Goal: Task Accomplishment & Management: Manage account settings

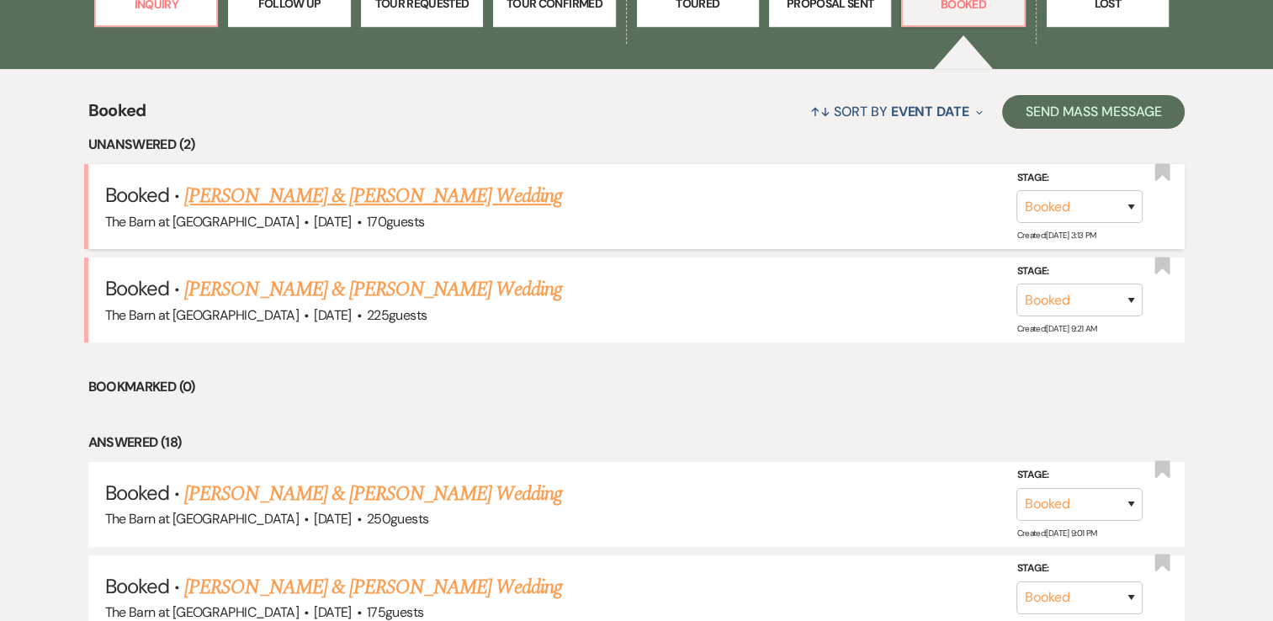
scroll to position [505, 0]
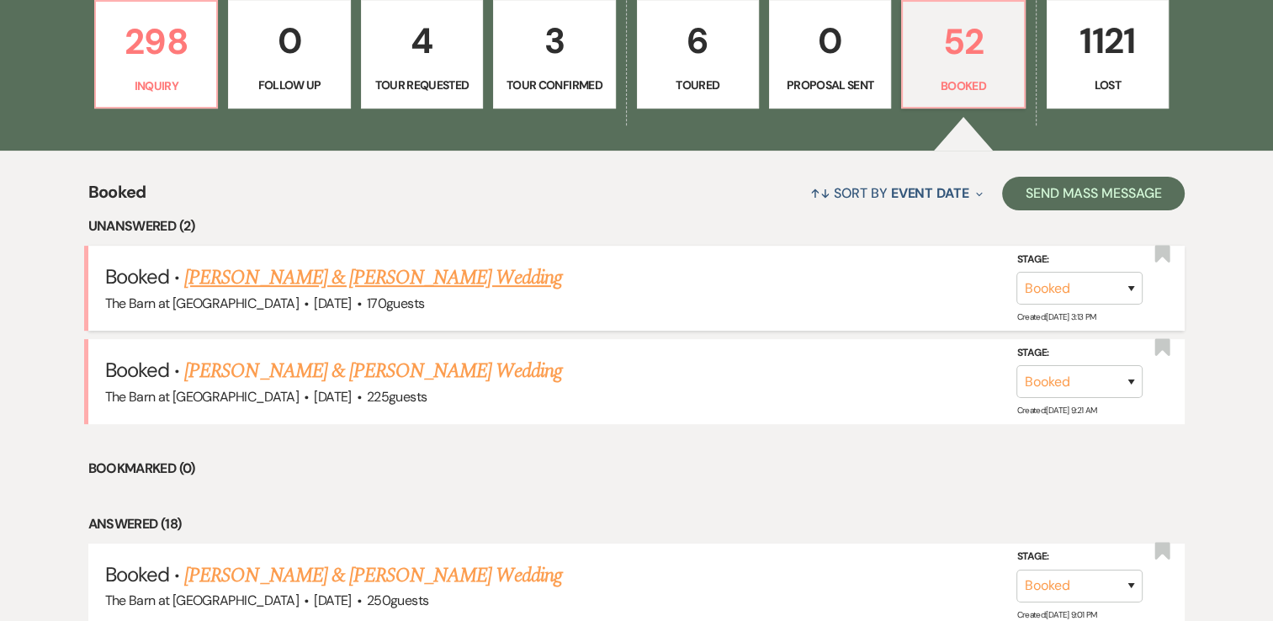
click at [471, 277] on link "[PERSON_NAME] & [PERSON_NAME] Wedding" at bounding box center [372, 278] width 377 height 30
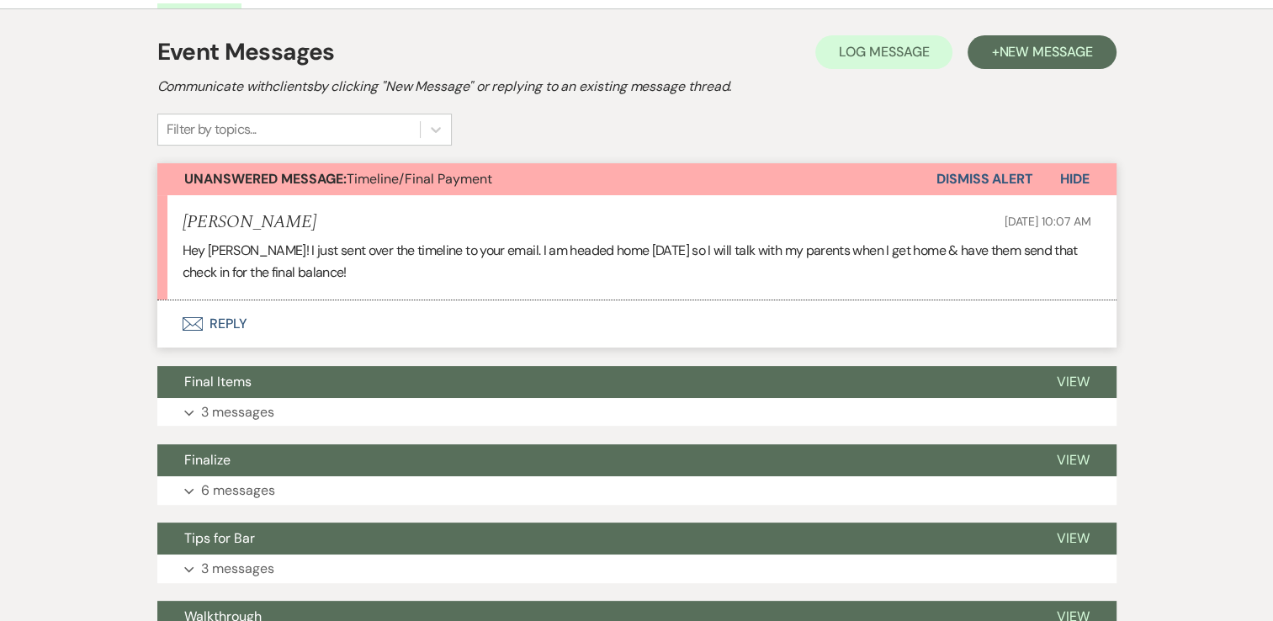
scroll to position [505, 0]
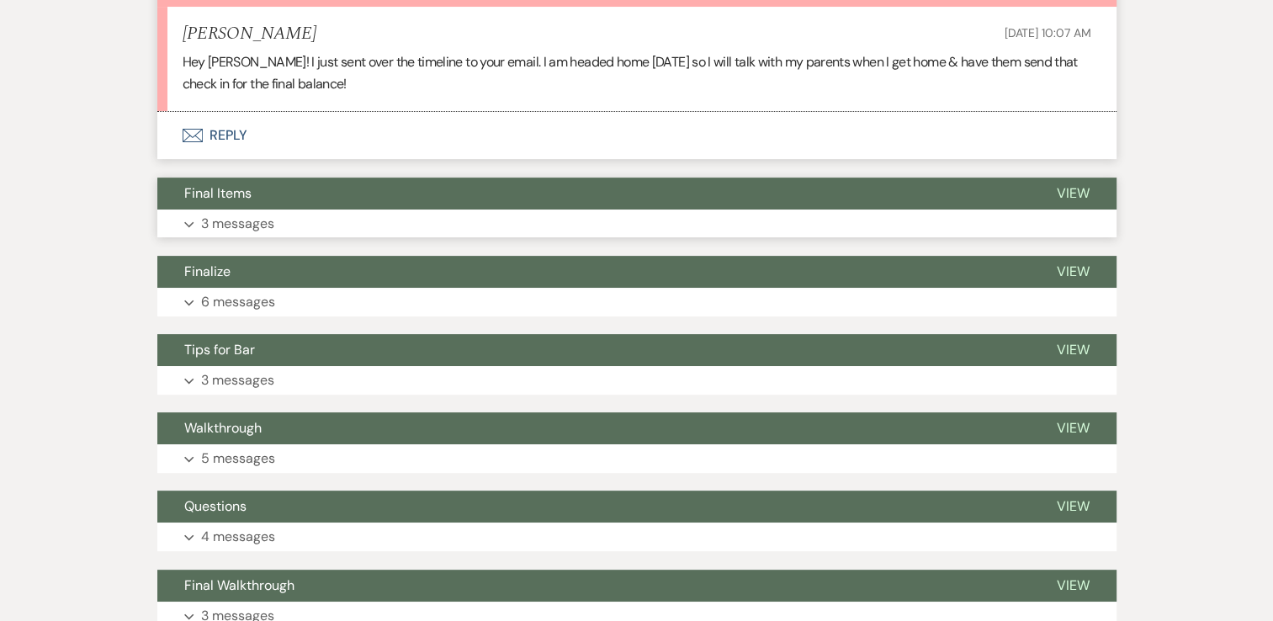
click at [190, 223] on use "button" at bounding box center [188, 224] width 9 height 6
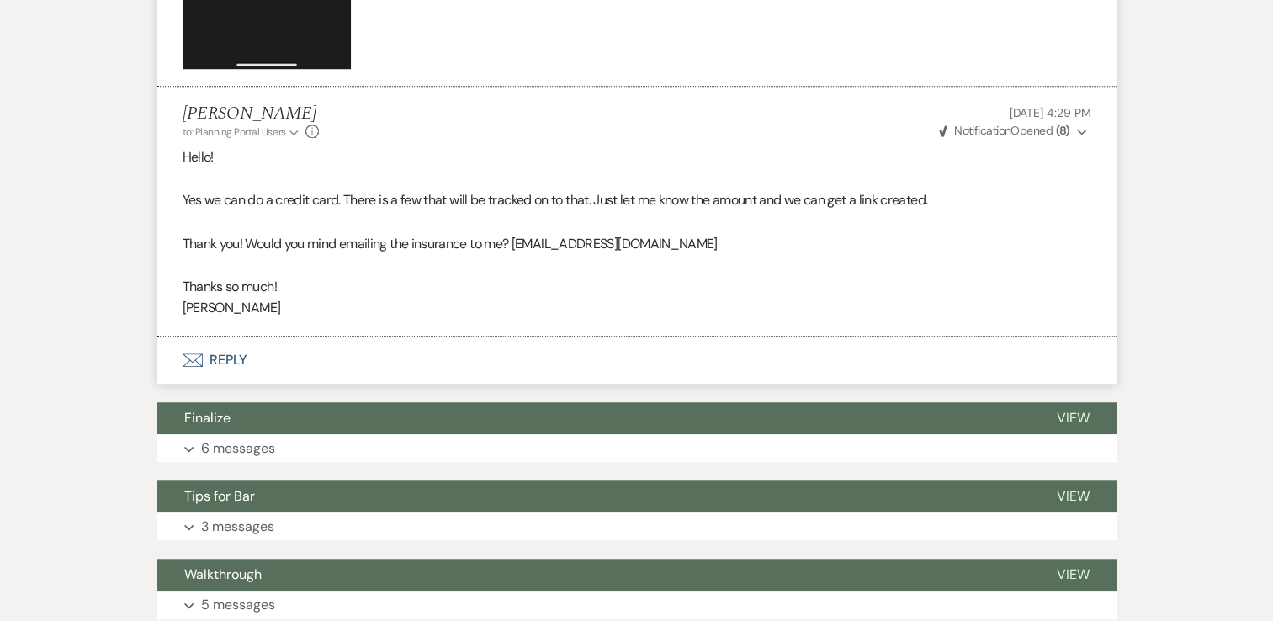
scroll to position [1683, 0]
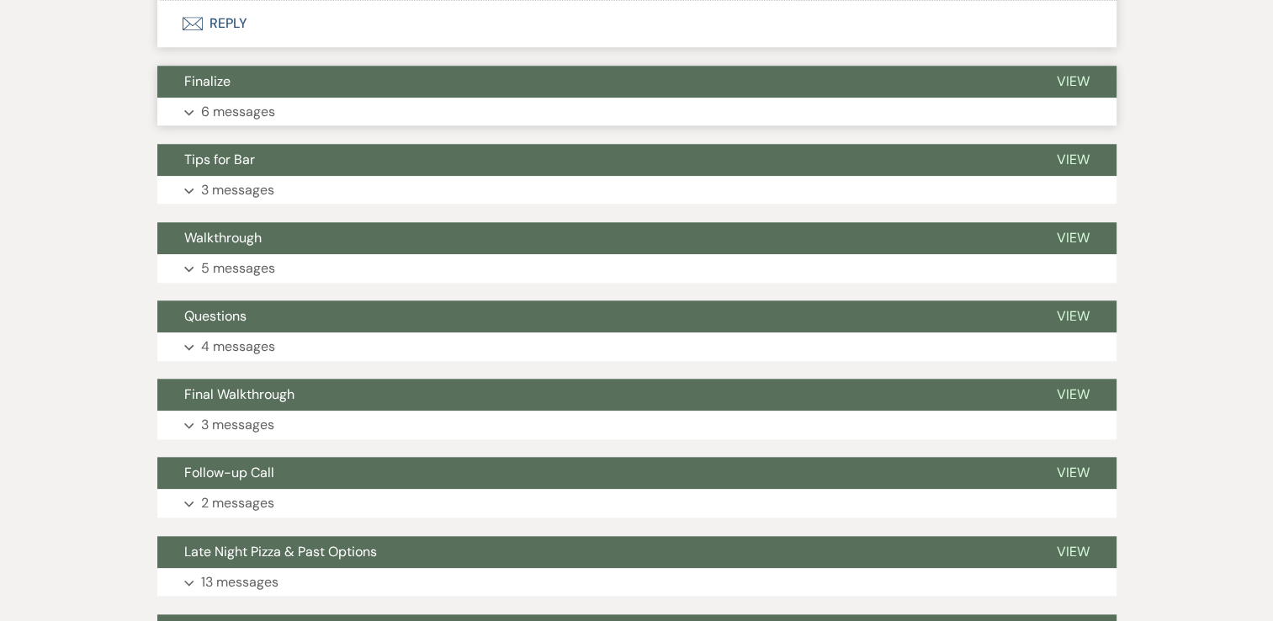
click at [188, 111] on icon "Expand" at bounding box center [189, 112] width 10 height 7
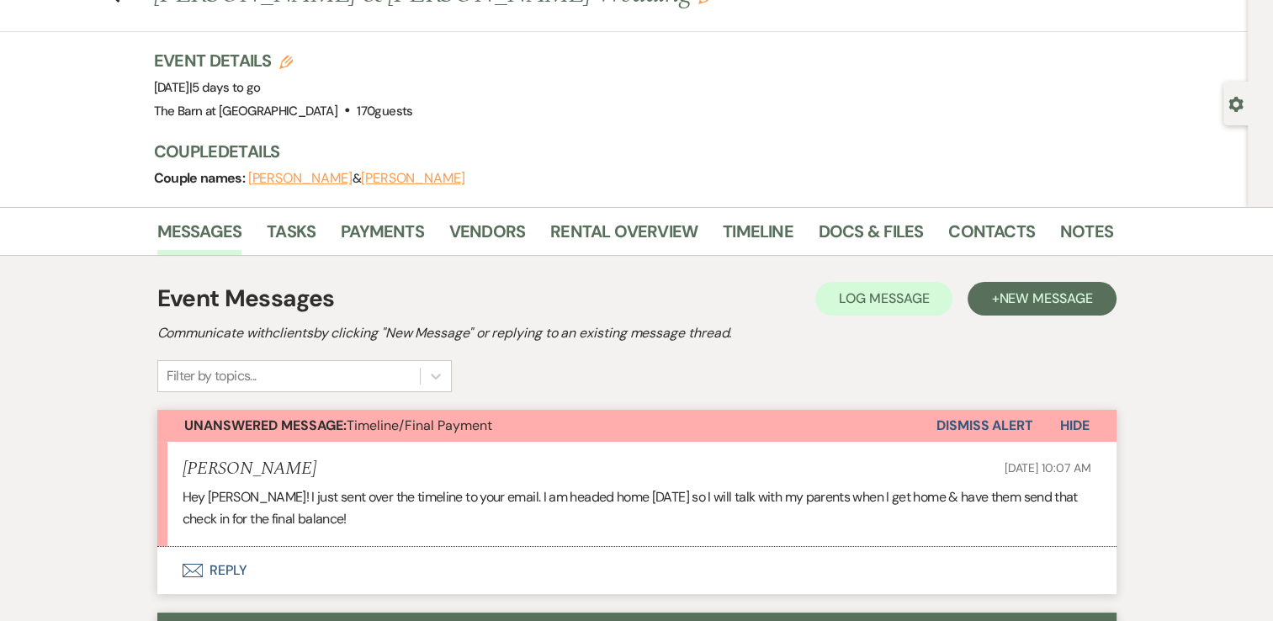
scroll to position [0, 0]
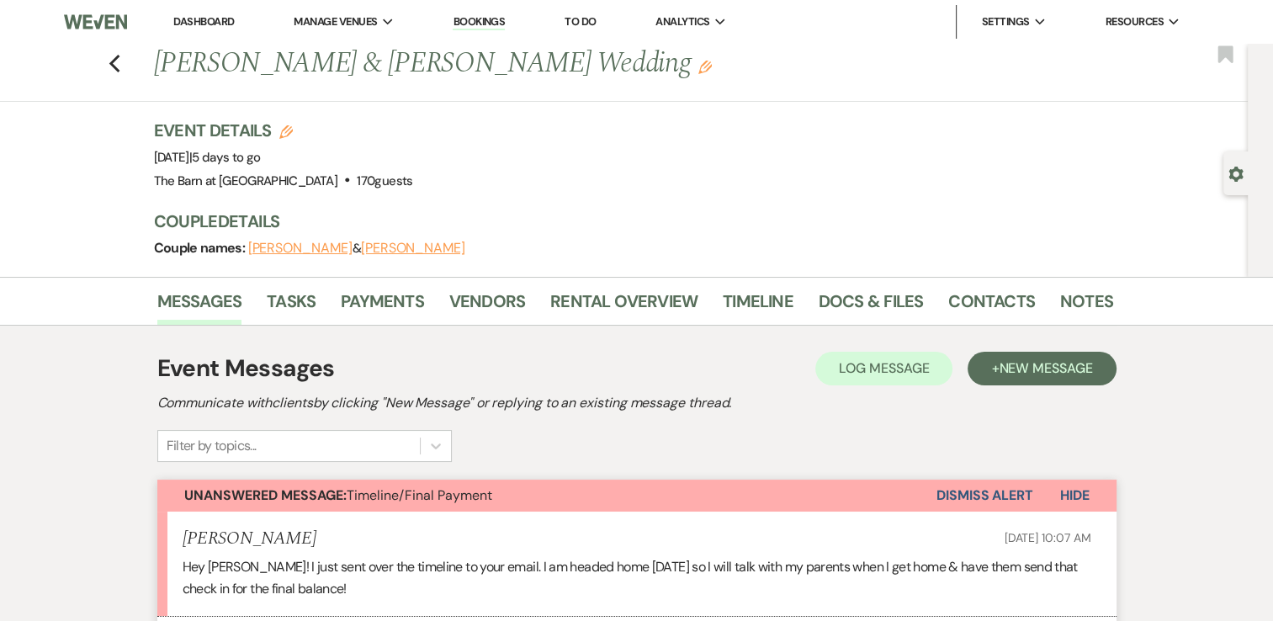
click at [127, 64] on div "Previous [PERSON_NAME] & [PERSON_NAME] Wedding Edit Bookmark" at bounding box center [620, 73] width 1256 height 58
click at [121, 66] on icon "Previous" at bounding box center [115, 64] width 13 height 20
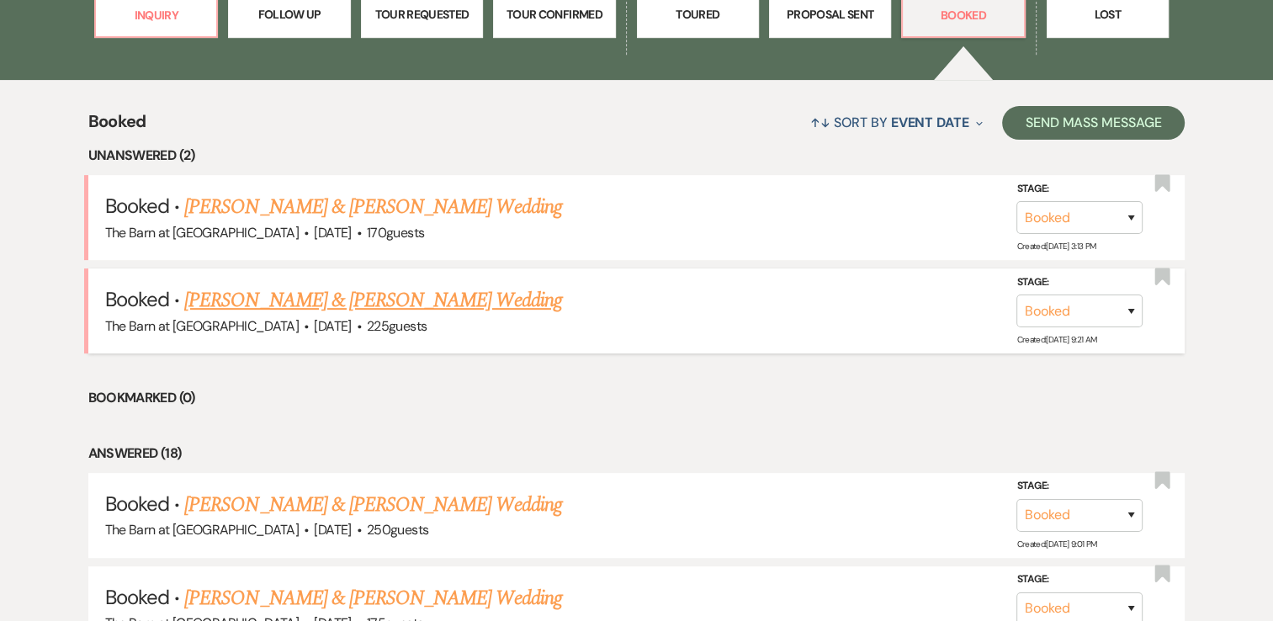
scroll to position [673, 0]
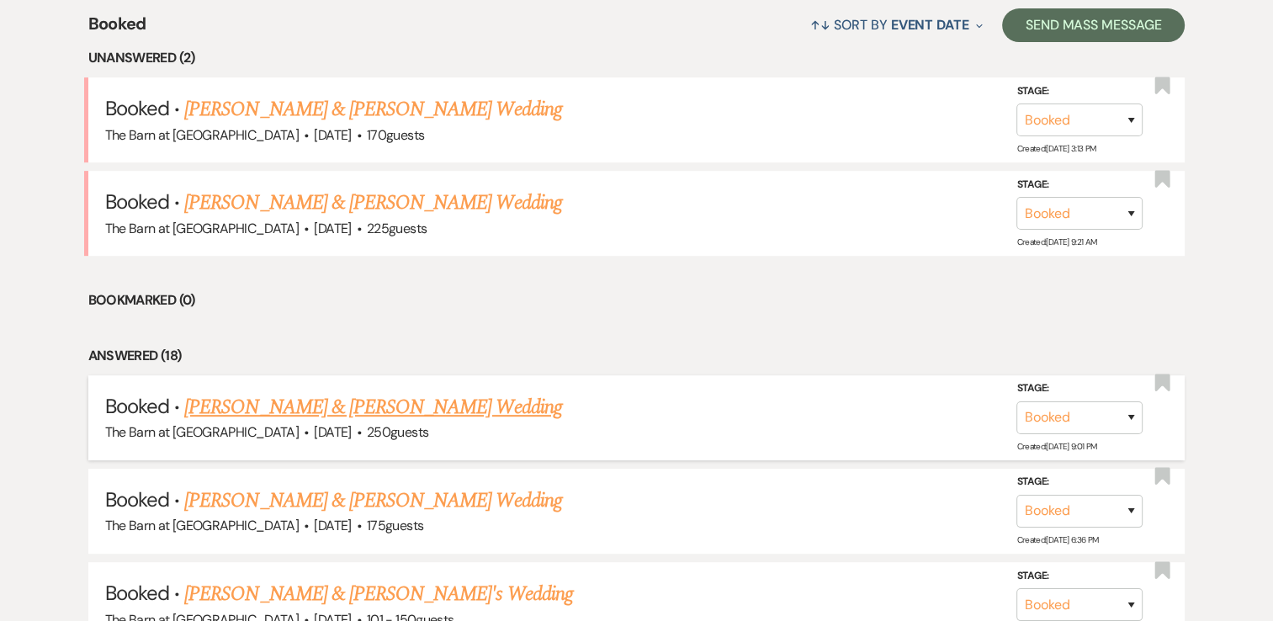
click at [475, 406] on link "[PERSON_NAME] & [PERSON_NAME] Wedding" at bounding box center [372, 407] width 377 height 30
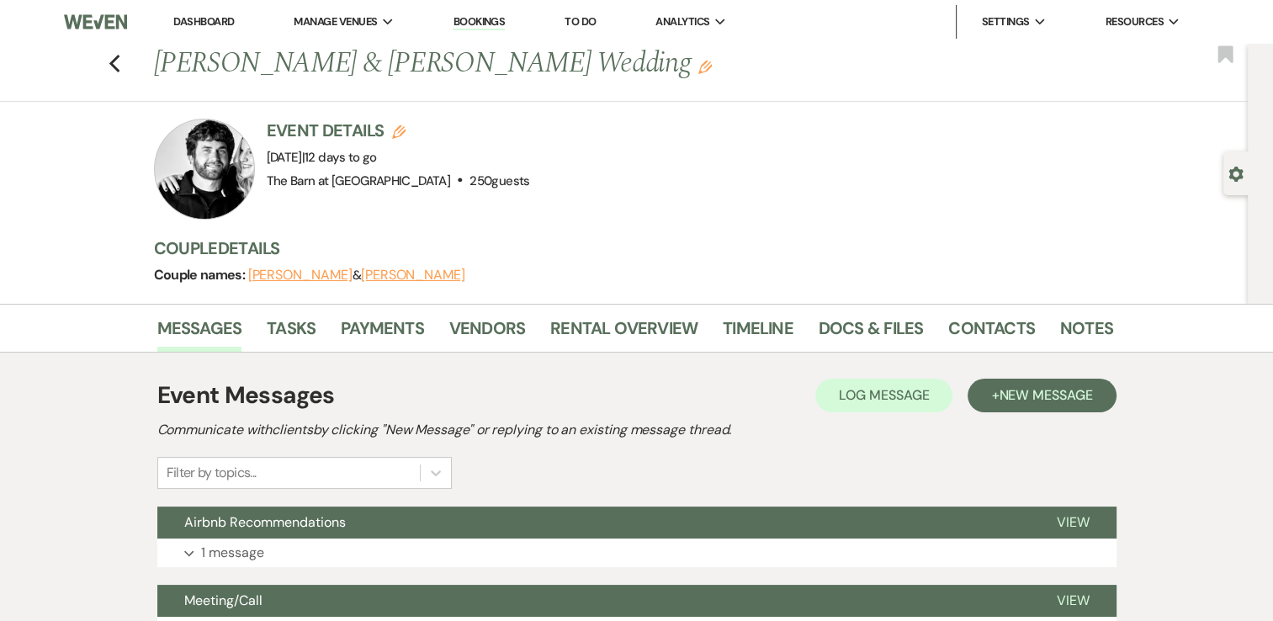
scroll to position [337, 0]
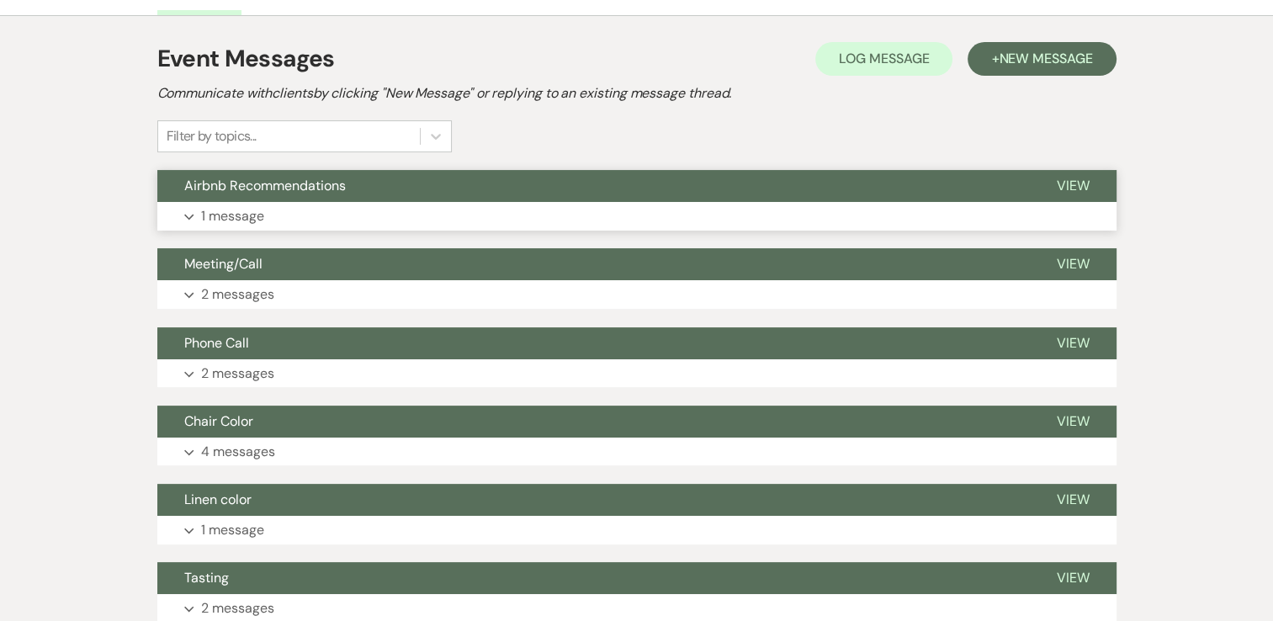
click at [191, 218] on icon "Expand" at bounding box center [189, 217] width 10 height 7
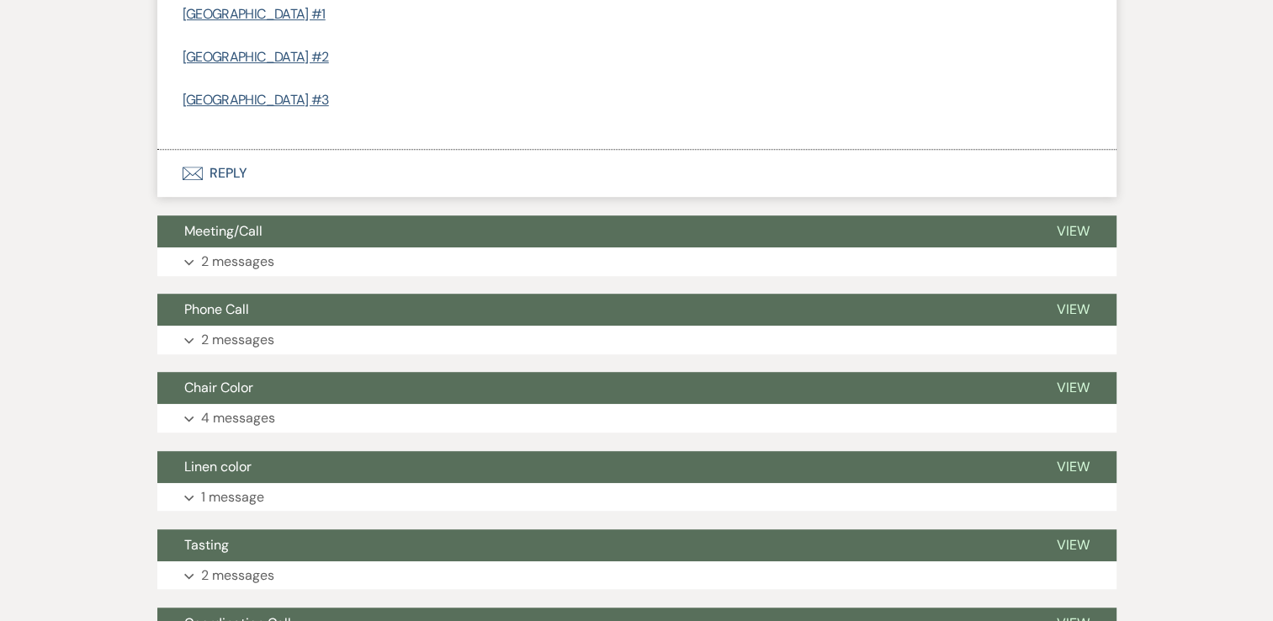
scroll to position [1010, 0]
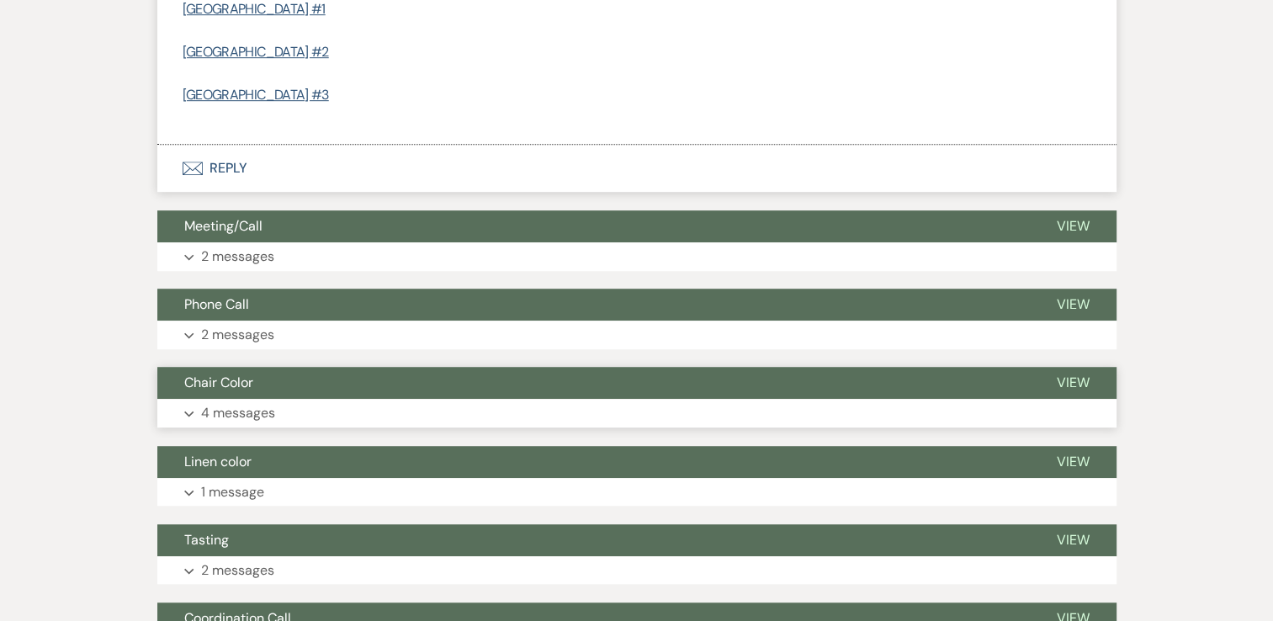
click at [188, 414] on use "button" at bounding box center [188, 414] width 9 height 6
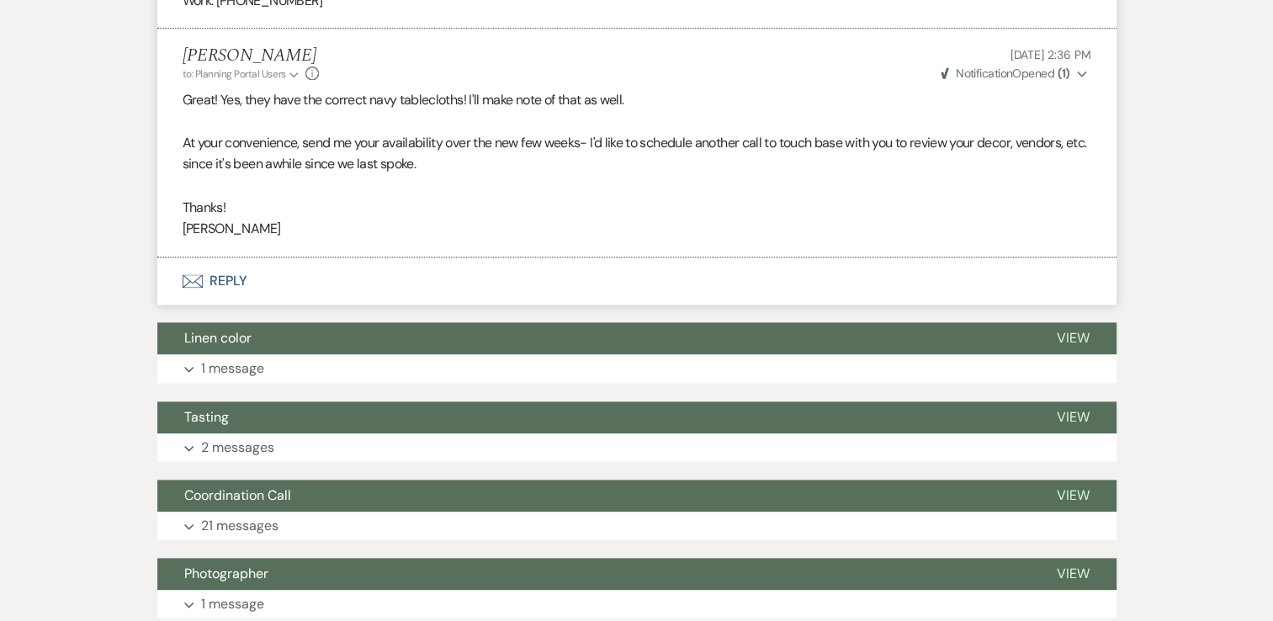
scroll to position [2188, 0]
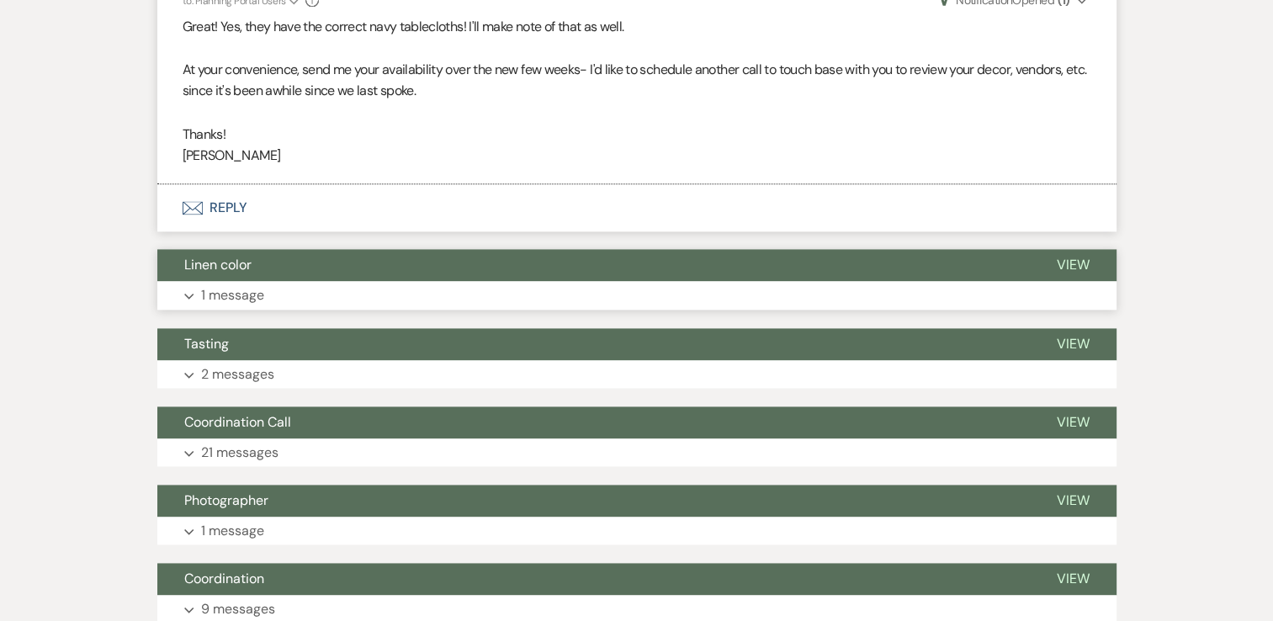
click at [194, 299] on button "Expand 1 message" at bounding box center [636, 295] width 959 height 29
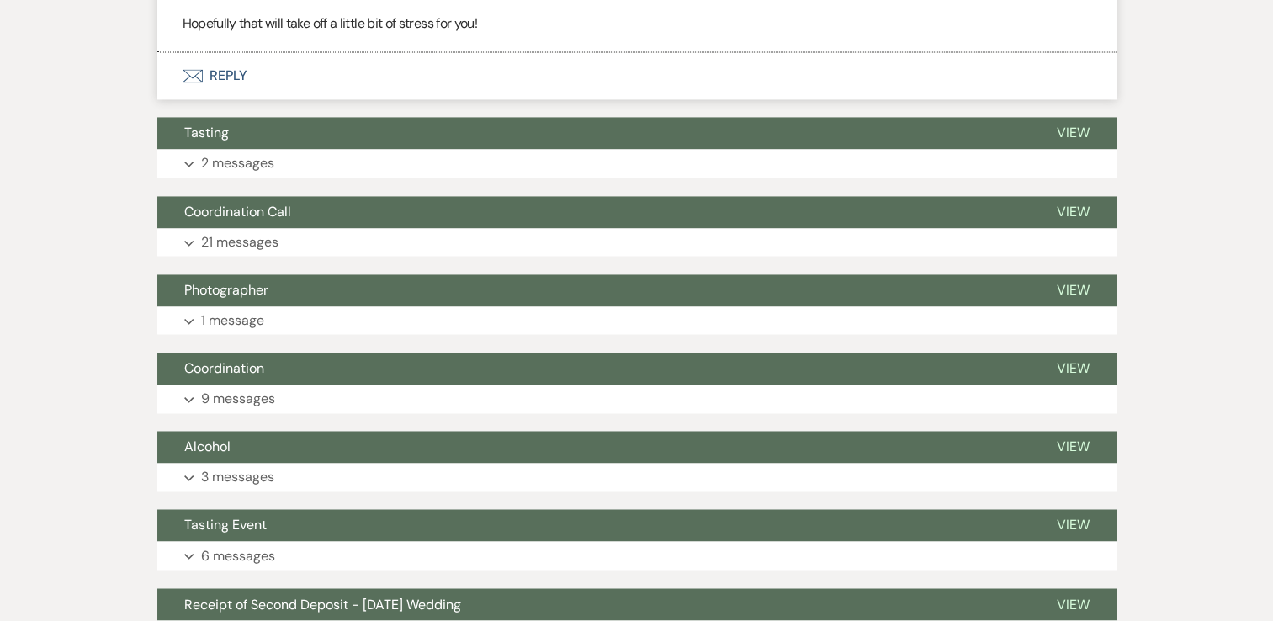
scroll to position [2693, 0]
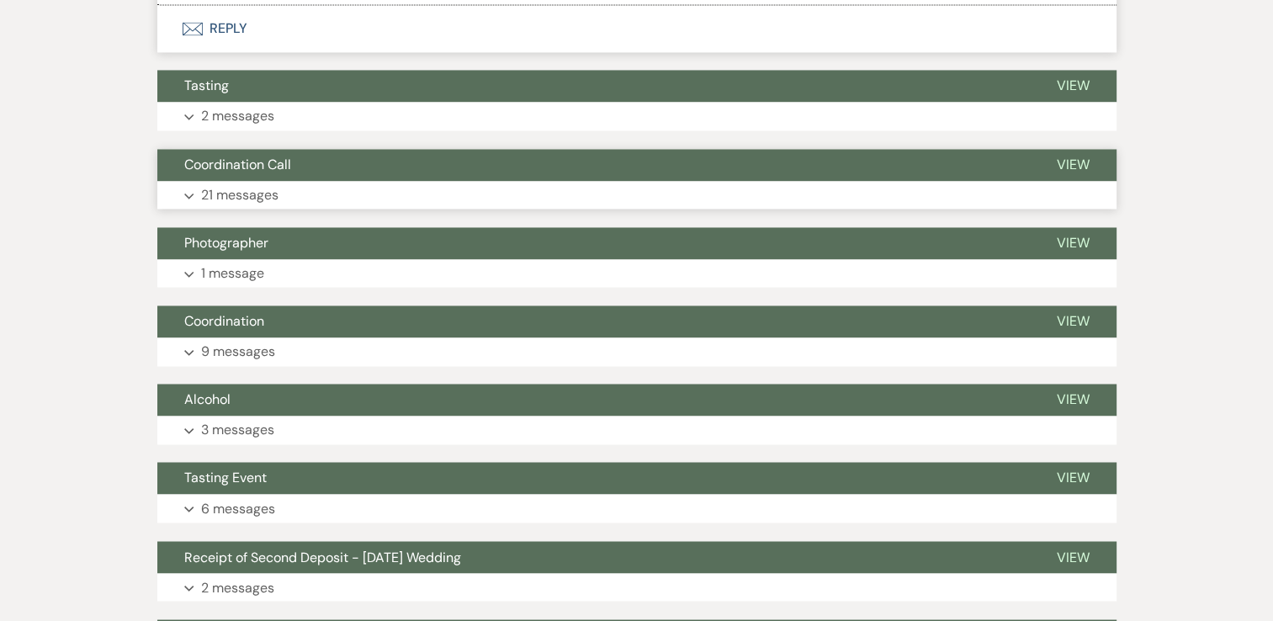
click at [185, 197] on icon "Expand" at bounding box center [189, 196] width 10 height 7
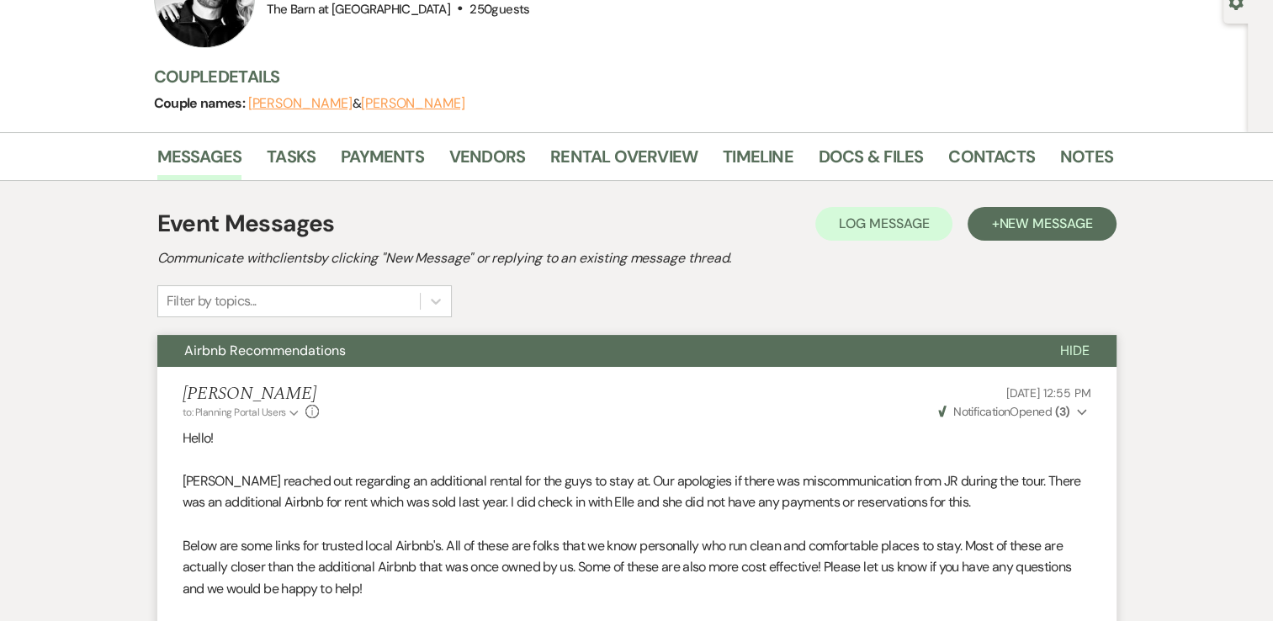
scroll to position [0, 0]
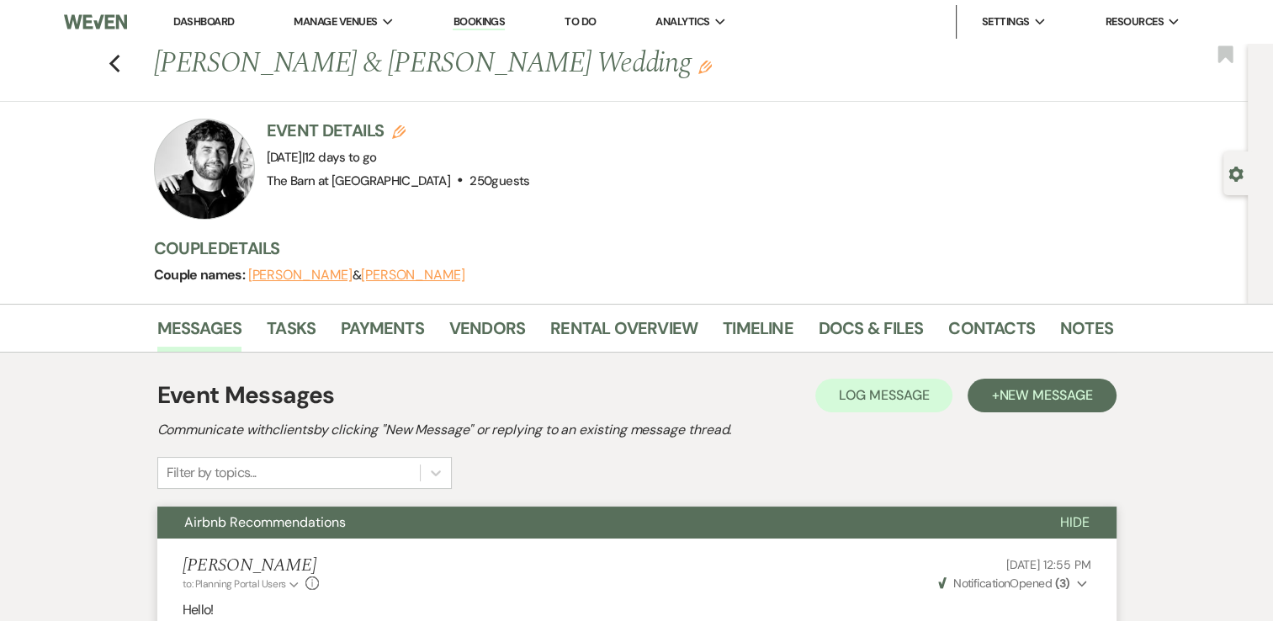
click at [127, 58] on div "Previous [PERSON_NAME] & [PERSON_NAME] Wedding Edit Bookmark" at bounding box center [620, 73] width 1256 height 58
click at [121, 62] on icon "Previous" at bounding box center [115, 64] width 13 height 20
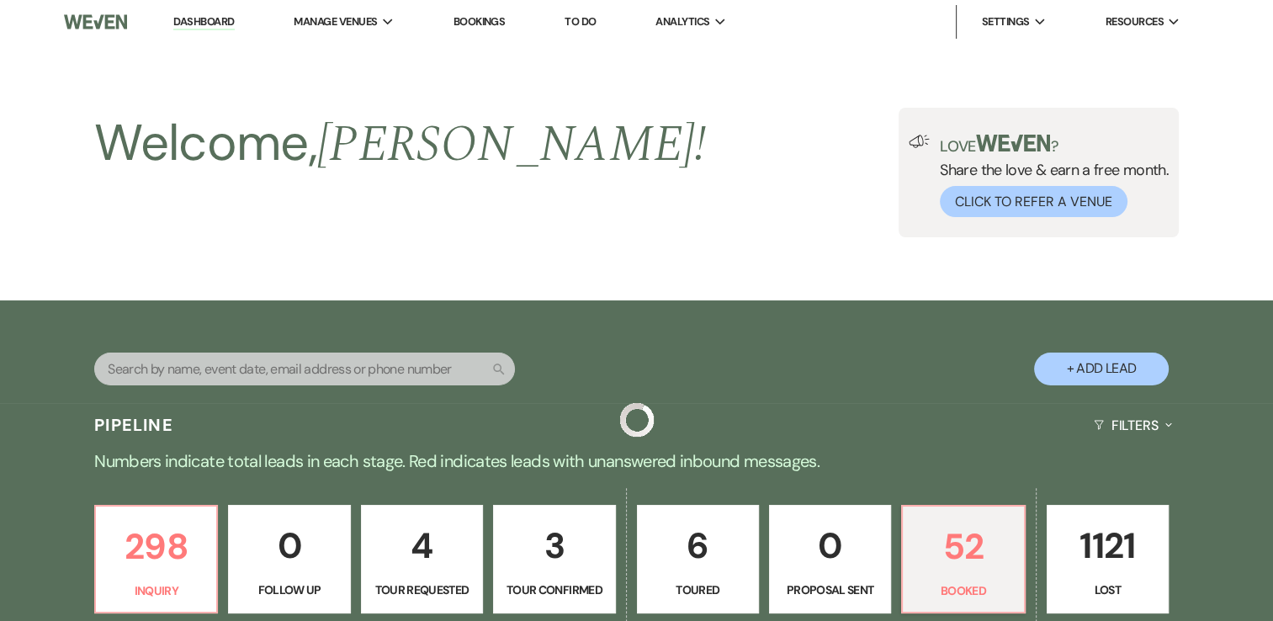
scroll to position [673, 0]
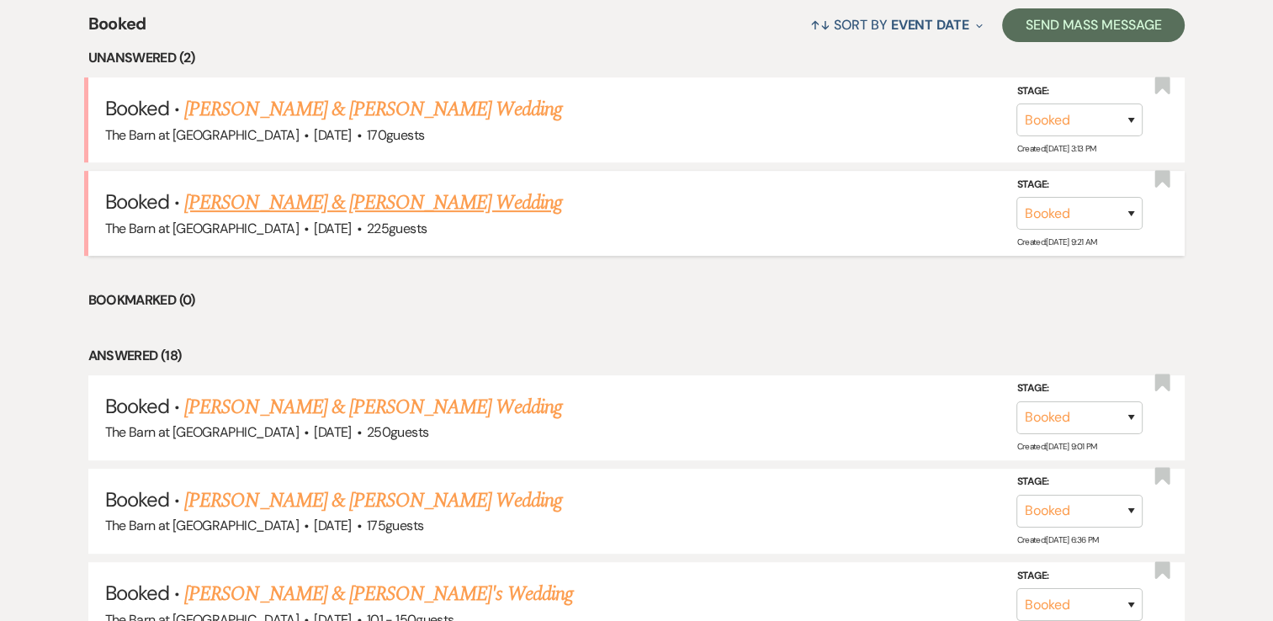
click at [442, 210] on link "[PERSON_NAME] & [PERSON_NAME] Wedding" at bounding box center [372, 203] width 377 height 30
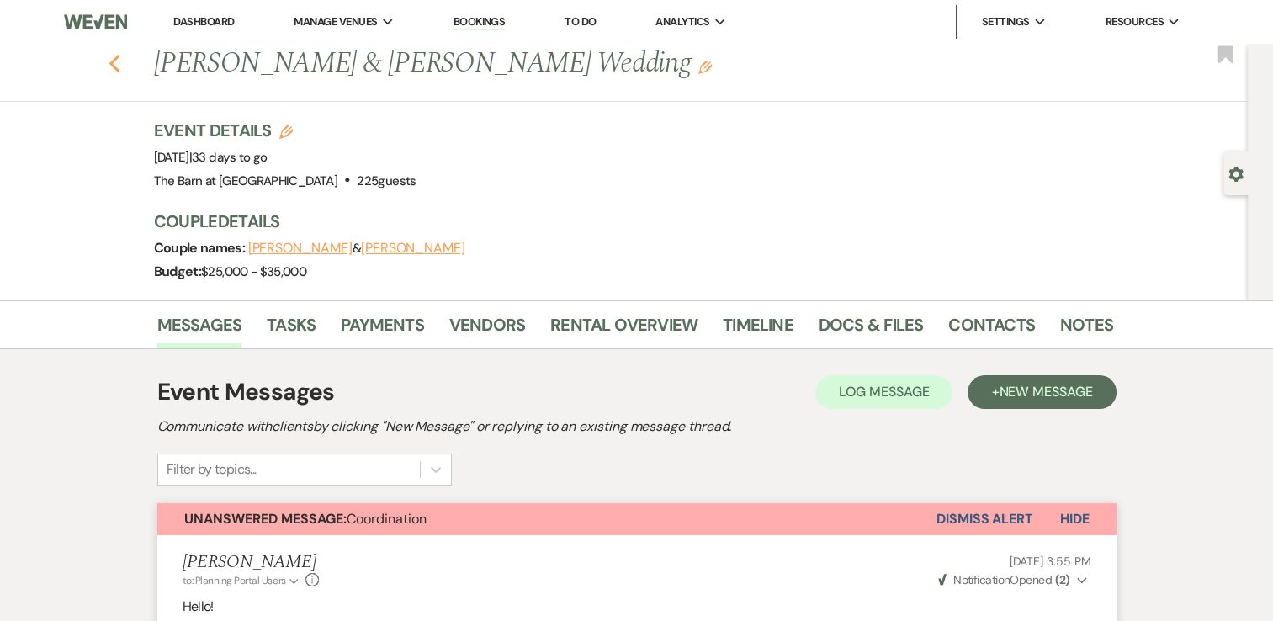
click at [120, 64] on icon "Previous" at bounding box center [115, 64] width 13 height 20
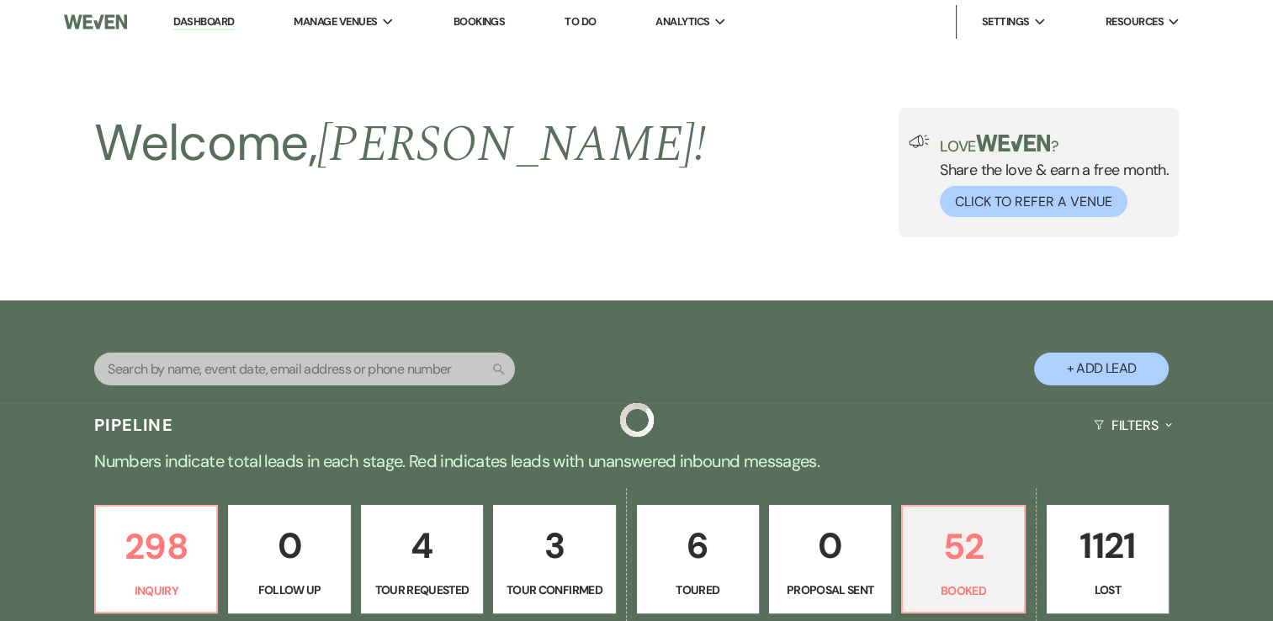
scroll to position [673, 0]
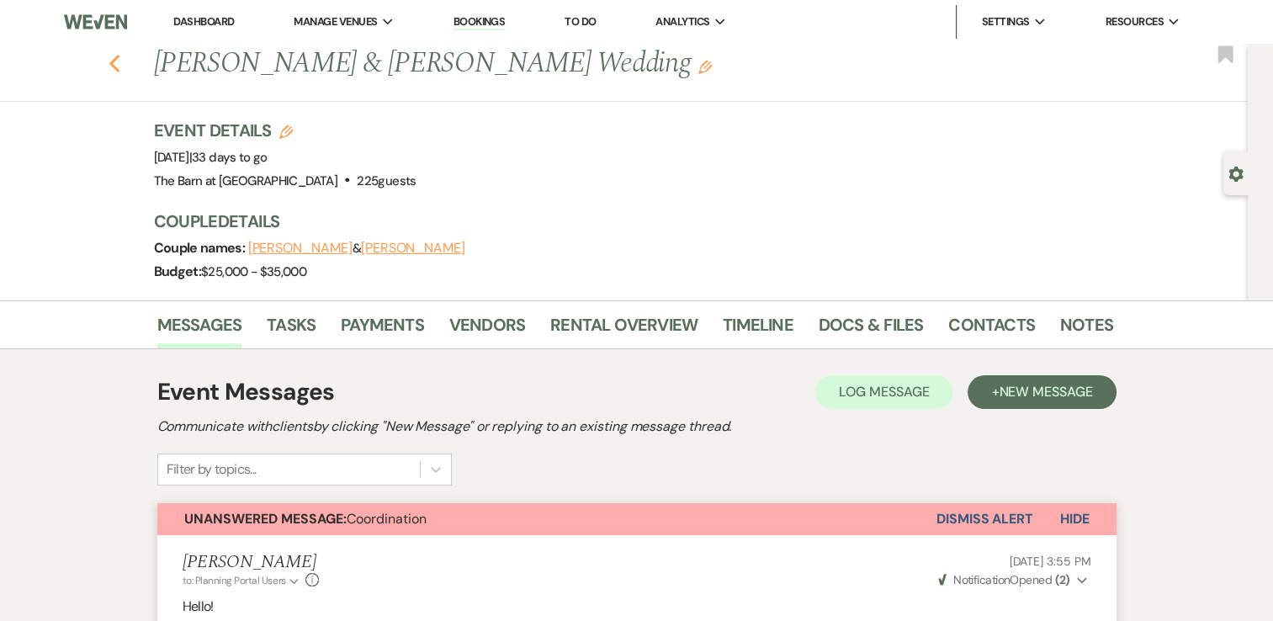
click at [121, 63] on icon "Previous" at bounding box center [115, 64] width 13 height 20
